Goal: Task Accomplishment & Management: Complete application form

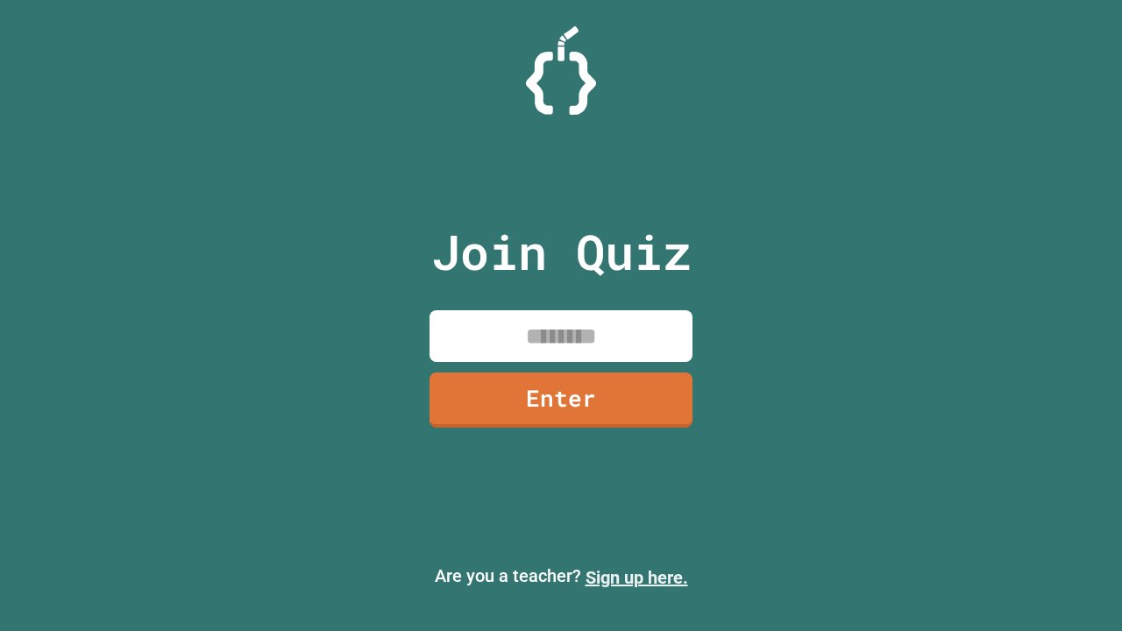
click at [636, 578] on link "Sign up here." at bounding box center [637, 577] width 103 height 21
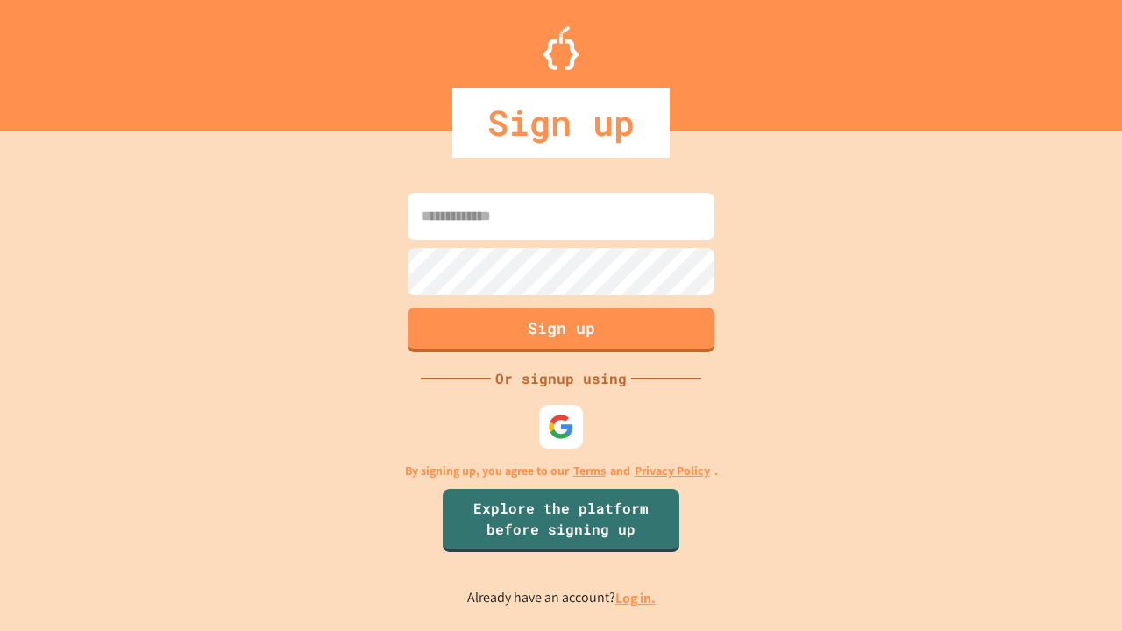
click at [636, 598] on link "Log in." at bounding box center [635, 598] width 40 height 18
